Goal: Find specific page/section: Find specific page/section

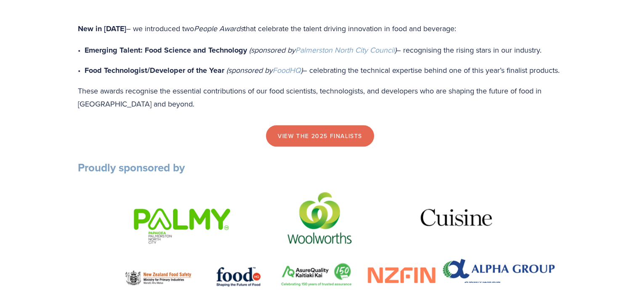
scroll to position [884, 0]
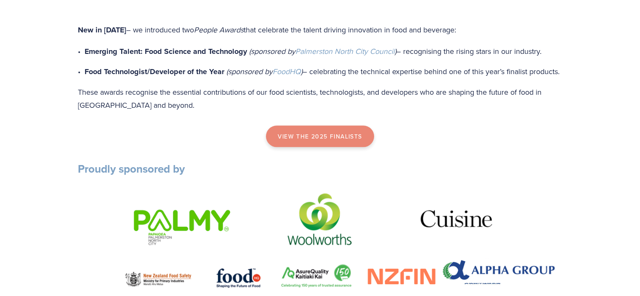
click at [214, 16] on link "view the 2025 finalists" at bounding box center [320, 136] width 108 height 22
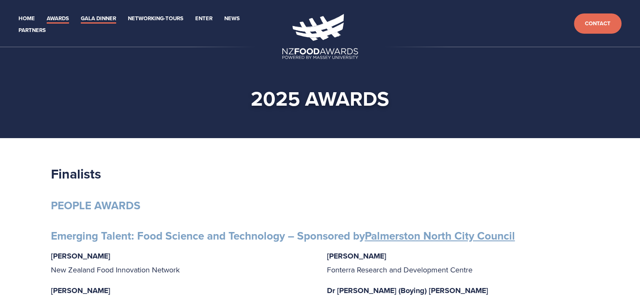
click at [101, 19] on link "Gala Dinner" at bounding box center [98, 19] width 35 height 10
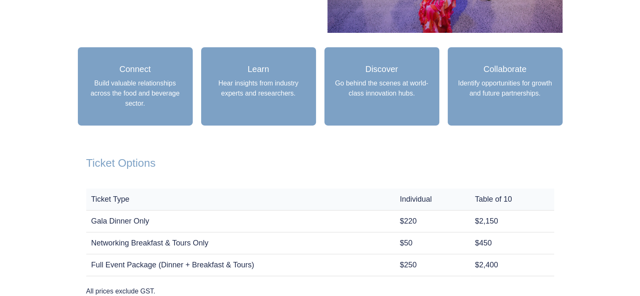
scroll to position [421, 0]
